Goal: Task Accomplishment & Management: Manage account settings

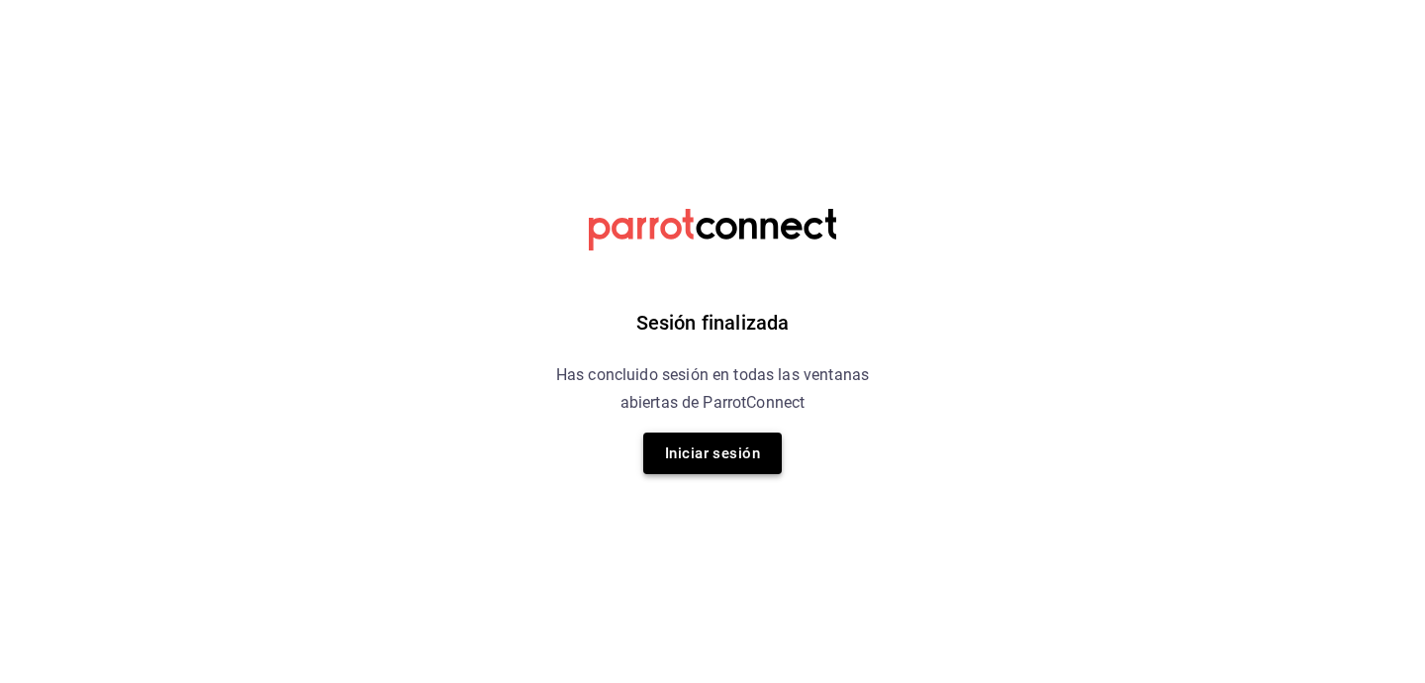
click at [711, 454] on button "Iniciar sesión" at bounding box center [712, 453] width 139 height 42
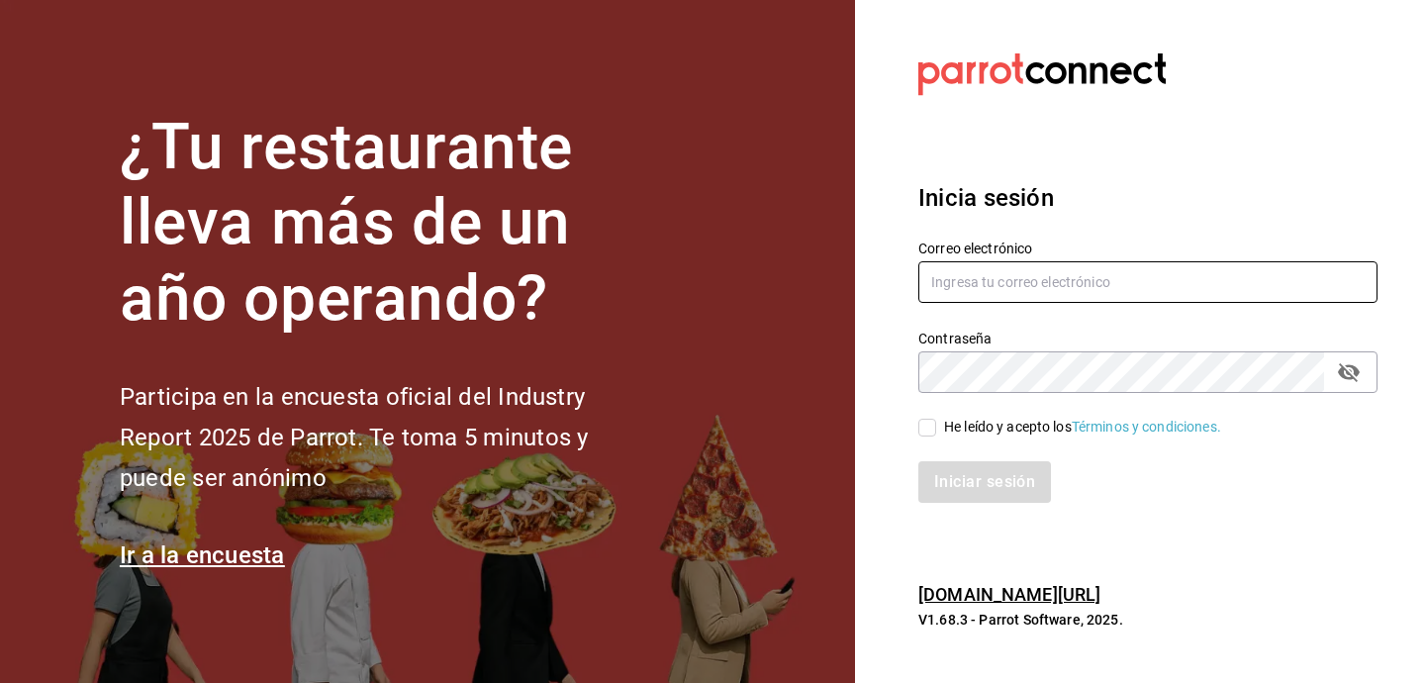
click at [970, 267] on input "text" at bounding box center [1147, 282] width 459 height 42
paste input "Usuario:[EMAIL_ADDRESS][DOMAIN_NAME] Contraseña: [SECURITY_DATA] PIN acceso a P…"
type input "Usuario:[EMAIL_ADDRESS][DOMAIN_NAME] Contraseña: [SECURITY_DATA] PIN acceso a P…"
click at [970, 267] on input "Usuario:[EMAIL_ADDRESS][DOMAIN_NAME] Contraseña: [SECURITY_DATA] PIN acceso a P…" at bounding box center [1147, 282] width 459 height 42
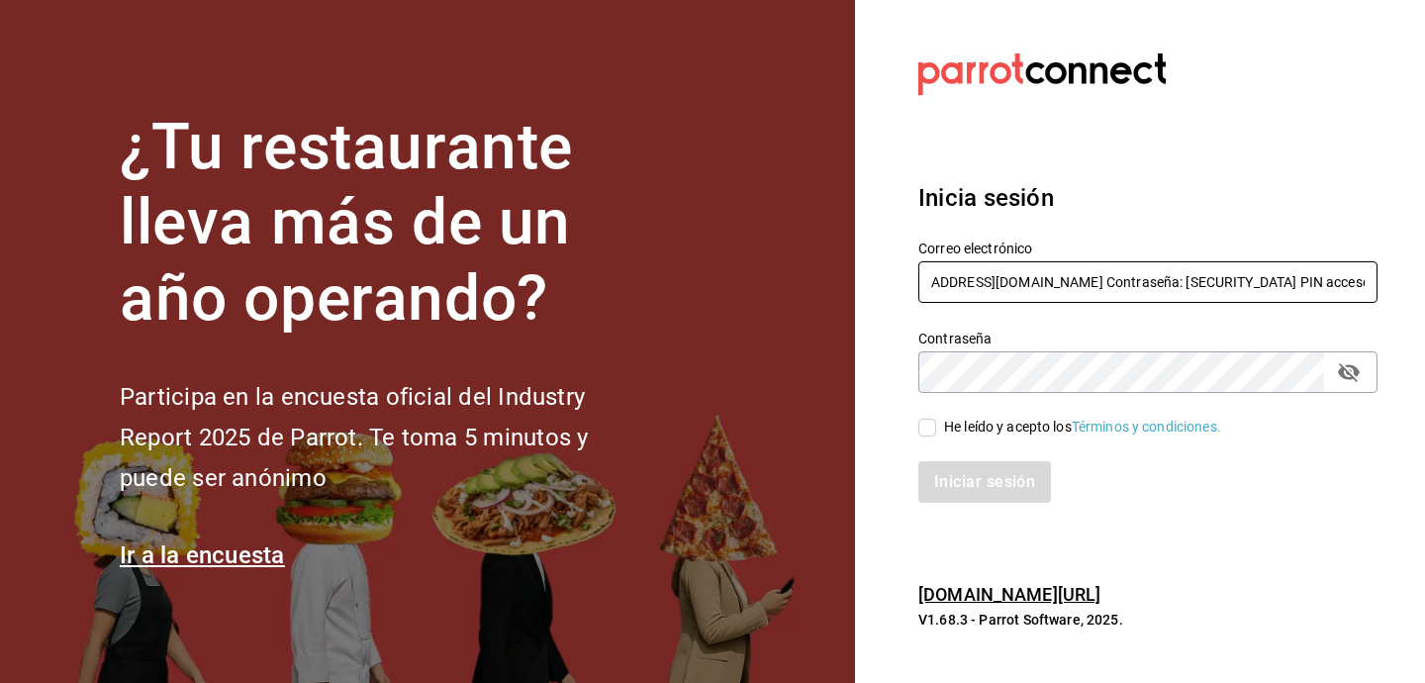
click at [970, 267] on input "Usuario:[EMAIL_ADDRESS][DOMAIN_NAME] Contraseña: [SECURITY_DATA] PIN acceso a P…" at bounding box center [1147, 282] width 459 height 42
paste input "[EMAIL_ADDRESS][DOMAIN_NAME]"
type input "[EMAIL_ADDRESS][DOMAIN_NAME]"
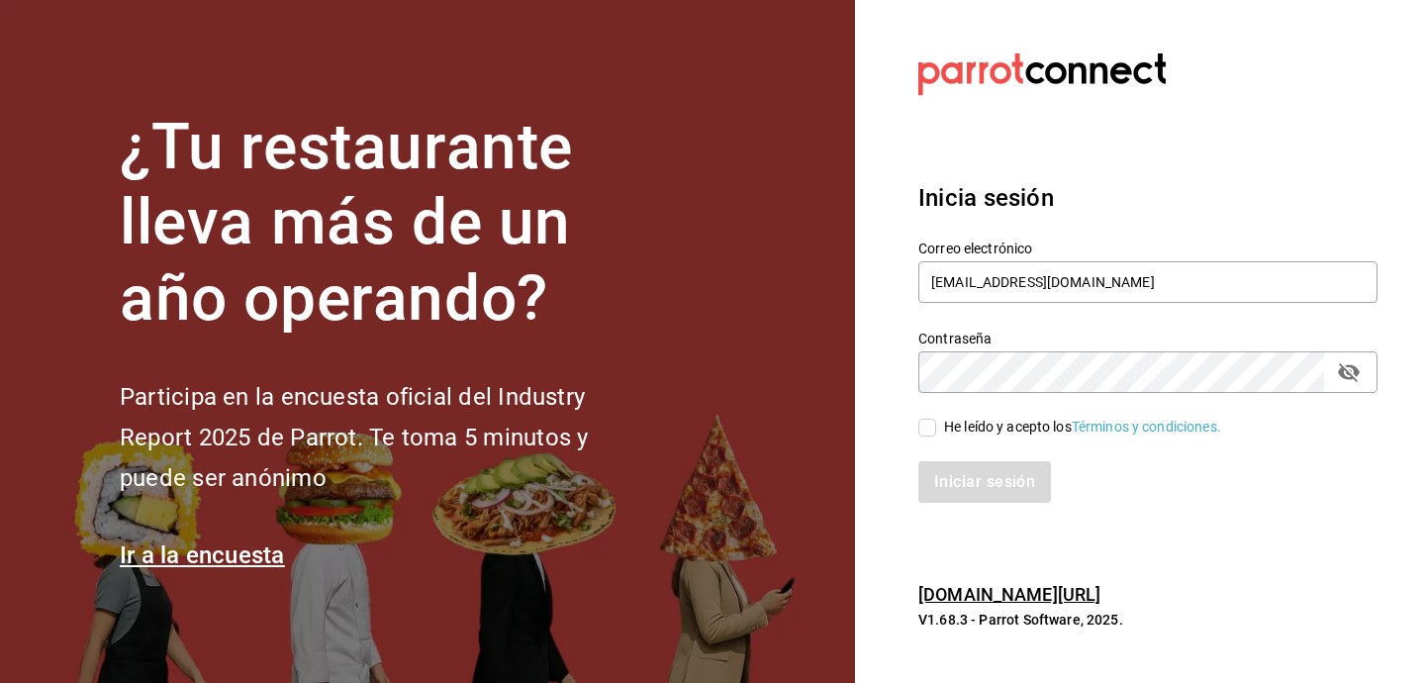
click at [1354, 375] on icon "passwordField" at bounding box center [1349, 372] width 24 height 24
click at [932, 432] on input "He leído y acepto los Términos y condiciones." at bounding box center [927, 428] width 18 height 18
checkbox input "true"
click at [957, 494] on button "Iniciar sesión" at bounding box center [985, 482] width 135 height 42
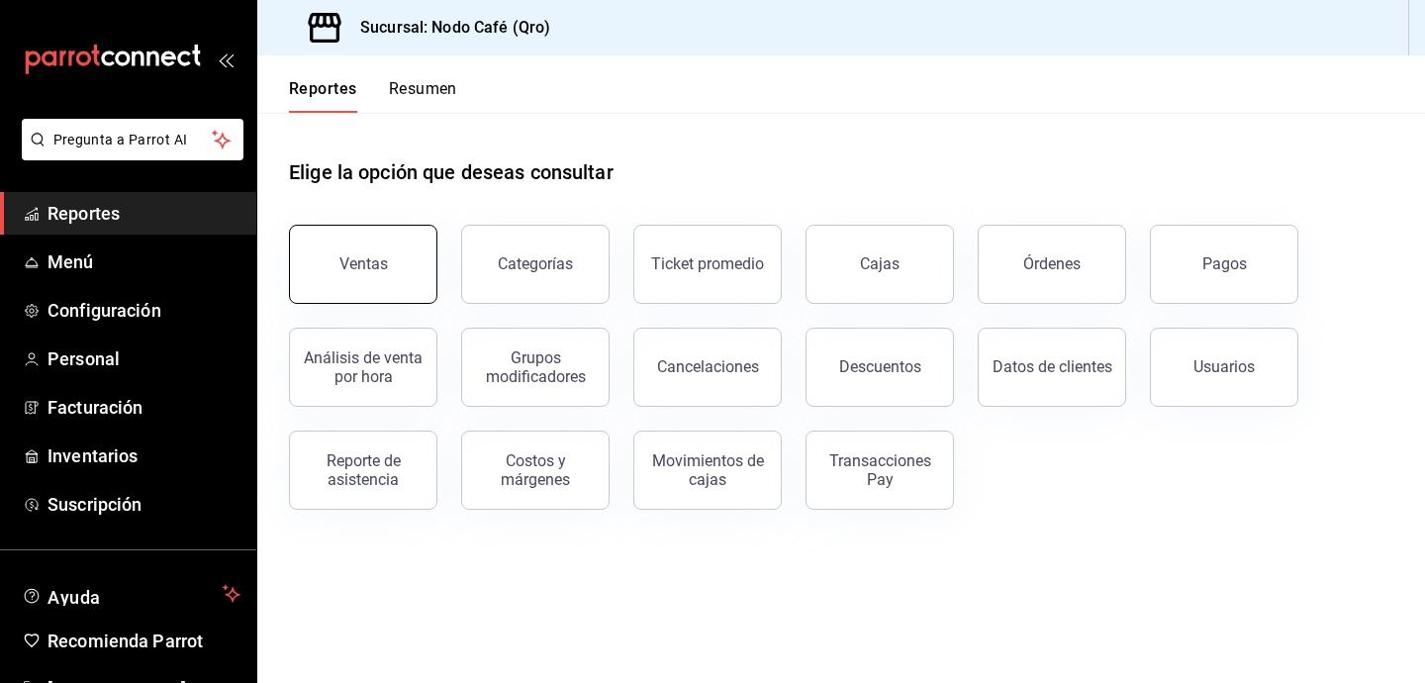
click at [350, 270] on div "Ventas" at bounding box center [363, 263] width 48 height 19
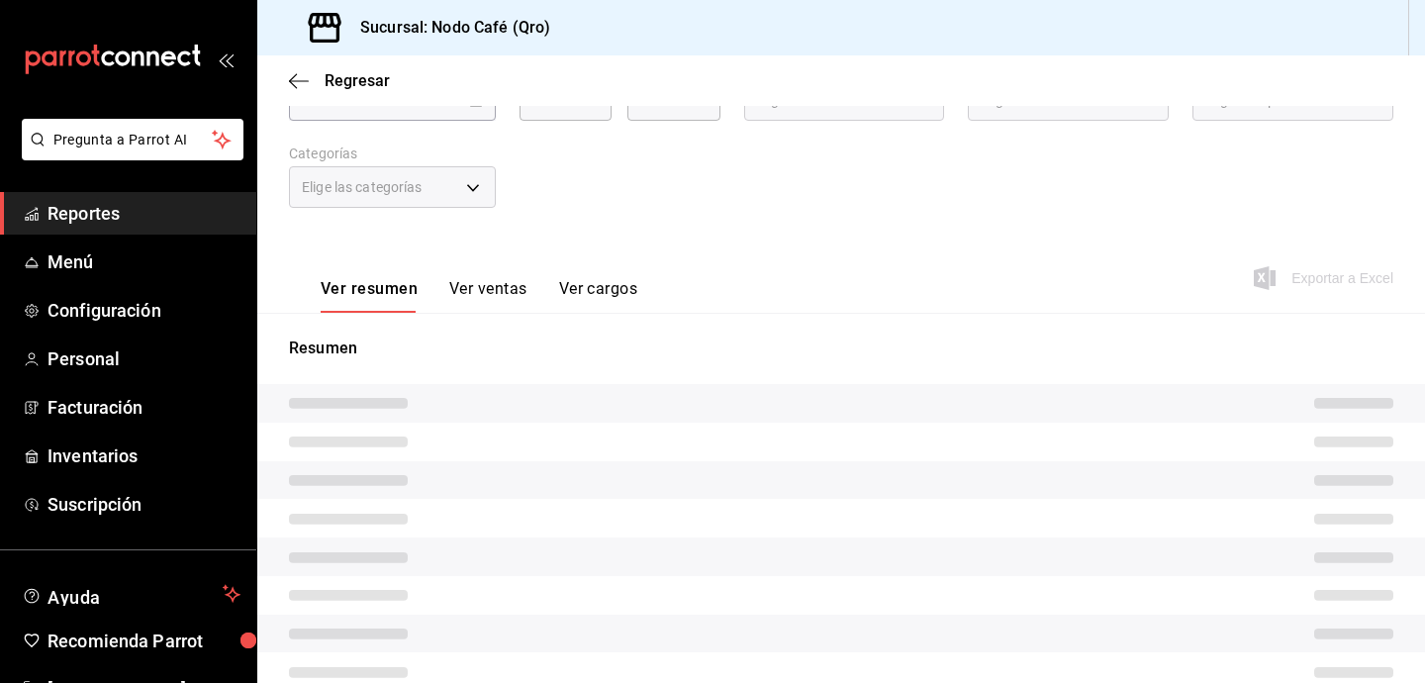
scroll to position [265, 0]
